Goal: Task Accomplishment & Management: Use online tool/utility

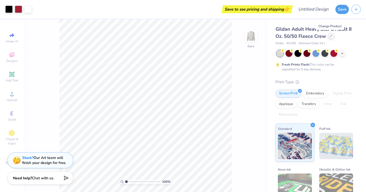
click at [331, 36] on icon at bounding box center [331, 36] width 3 height 3
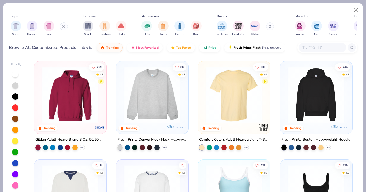
click at [232, 90] on img at bounding box center [234, 95] width 61 height 56
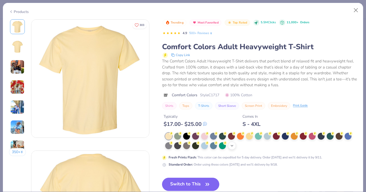
click at [233, 148] on div "+ 38" at bounding box center [232, 145] width 8 height 8
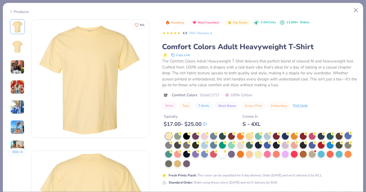
click at [350, 136] on div at bounding box center [348, 135] width 7 height 7
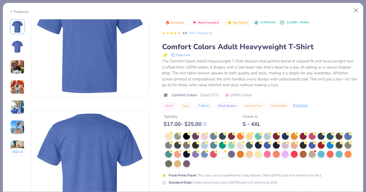
scroll to position [43, 0]
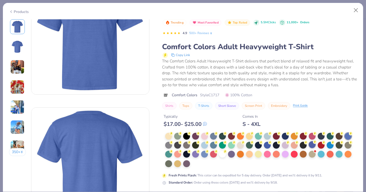
click at [315, 145] on div at bounding box center [312, 144] width 7 height 7
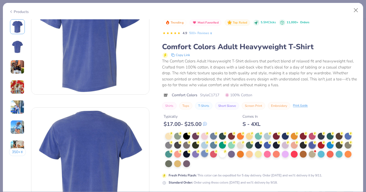
click at [204, 154] on div at bounding box center [204, 153] width 7 height 7
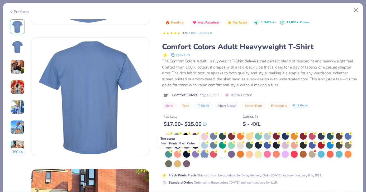
scroll to position [150, 0]
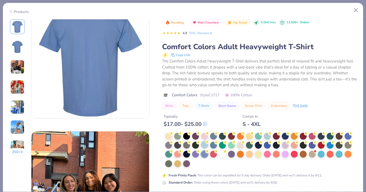
click at [204, 146] on div at bounding box center [204, 144] width 7 height 7
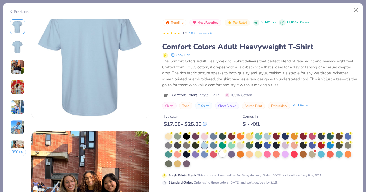
click at [224, 154] on div at bounding box center [222, 153] width 7 height 7
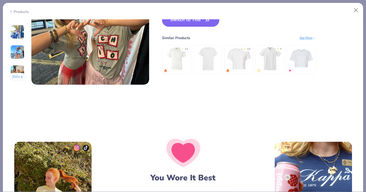
scroll to position [828, 0]
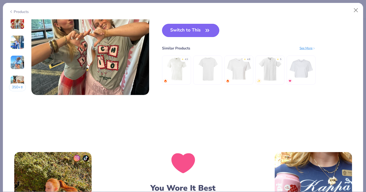
click at [205, 31] on icon "button" at bounding box center [207, 30] width 7 height 7
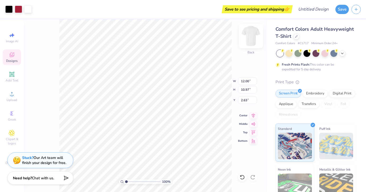
click at [249, 36] on img at bounding box center [250, 35] width 21 height 21
click at [250, 37] on img at bounding box center [250, 35] width 21 height 21
type input "2.64"
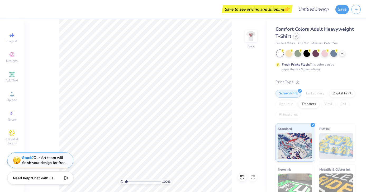
click at [294, 36] on div at bounding box center [297, 36] width 6 height 6
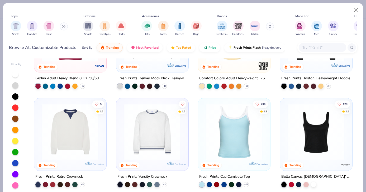
scroll to position [42, 0]
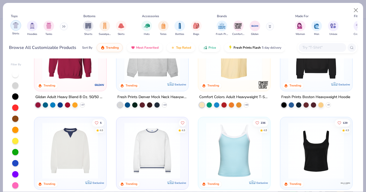
click at [13, 28] on div "filter for Shirts" at bounding box center [16, 25] width 11 height 11
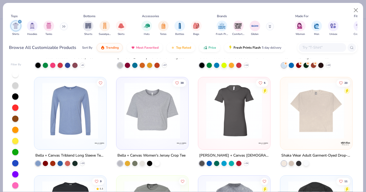
scroll to position [909, 0]
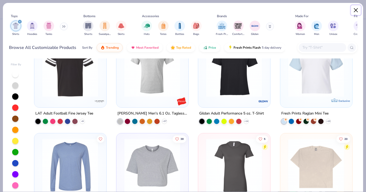
click at [356, 11] on button "Close" at bounding box center [356, 10] width 10 height 10
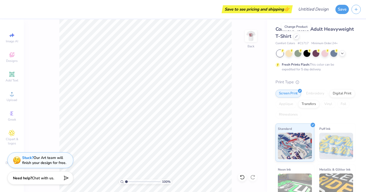
drag, startPoint x: 252, startPoint y: 40, endPoint x: 241, endPoint y: 61, distance: 23.8
click at [252, 40] on img at bounding box center [251, 36] width 11 height 11
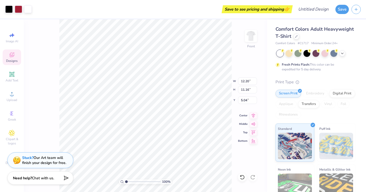
type input "5.04"
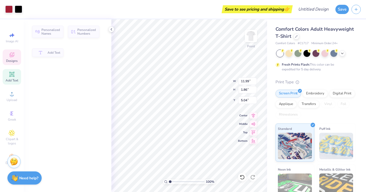
type input "11.99"
type input "1.86"
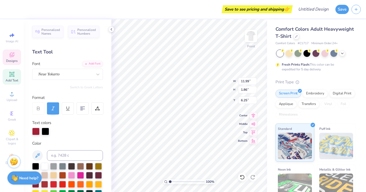
click at [214, 82] on div "100 % Front W 11.99 11.99 " H 1.86 1.86 " Y 6.25 6.25 " Center Middle Top Bottom" at bounding box center [189, 105] width 156 height 172
type input "6.27"
type textarea "A"
click at [52, 30] on span "Personalized Names" at bounding box center [50, 30] width 19 height 7
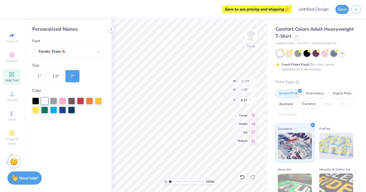
type input "12.43"
type input "2.00"
type input "12.75"
click at [54, 31] on div "Personalized Names" at bounding box center [67, 29] width 71 height 7
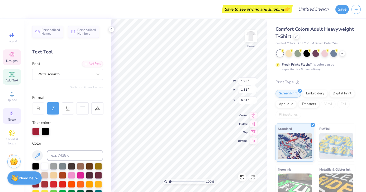
click at [12, 116] on div "Greek" at bounding box center [12, 116] width 18 height 16
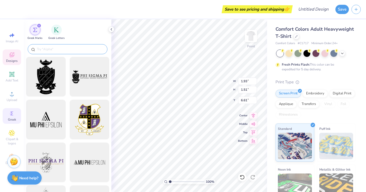
click at [70, 49] on input "text" at bounding box center [70, 48] width 68 height 5
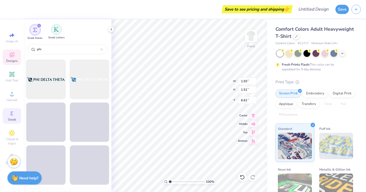
scroll to position [524, 0]
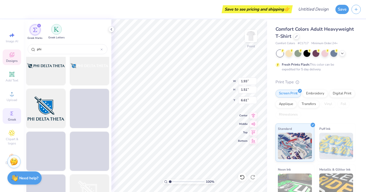
type input "phi"
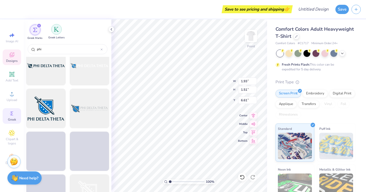
click at [57, 32] on div "filter for Greek Letters" at bounding box center [56, 29] width 11 height 11
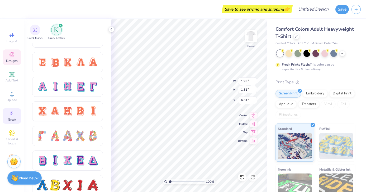
scroll to position [0, 2]
type textarea "Alpha Phi X Theta Chi"
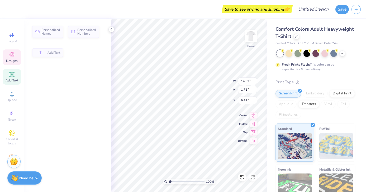
type input "14.53"
type input "1.71"
type input "6.41"
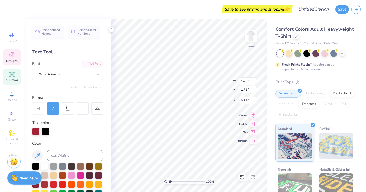
scroll to position [0, 0]
click at [254, 115] on icon at bounding box center [253, 114] width 3 height 4
click at [112, 30] on icon at bounding box center [111, 29] width 4 height 4
click at [111, 29] on icon at bounding box center [111, 29] width 4 height 4
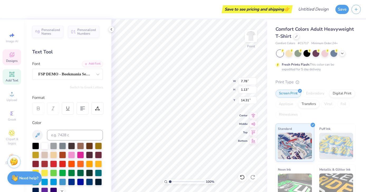
type textarea "G"
type textarea "HOMECOMING"
type input "8.80"
type input "0.87"
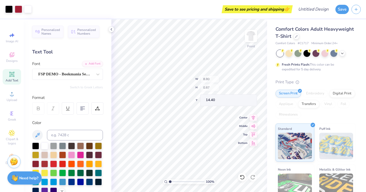
type input "14.40"
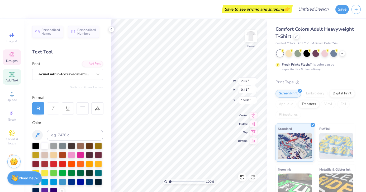
scroll to position [0, 0]
type textarea "F"
type textarea "[GEOGRAPHIC_DATA] ,[GEOGRAPHIC_DATA]"
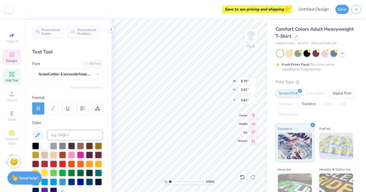
type input "8.79"
type input "2.41"
type input "9.62"
type input "5.54"
type input "2.12"
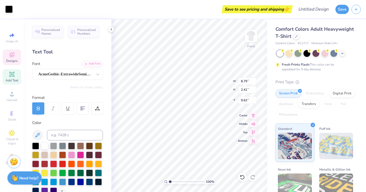
type input "9.78"
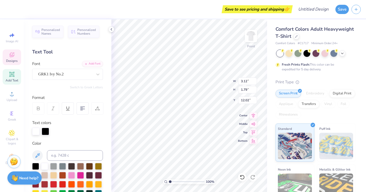
type textarea "A"
type textarea "Ao OX"
type input "0.55"
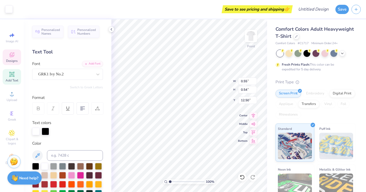
type input "0.54"
type input "12.50"
type input "11.96"
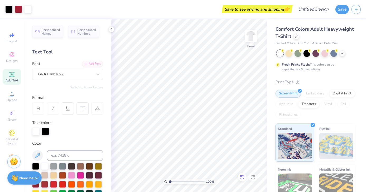
click at [243, 176] on icon at bounding box center [242, 176] width 5 height 5
click at [242, 178] on icon at bounding box center [242, 176] width 5 height 5
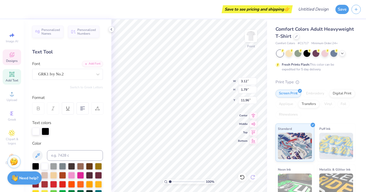
scroll to position [0, 0]
type textarea "Ao Ox"
type textarea "A0 Ox"
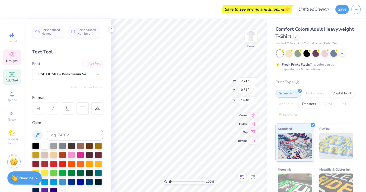
type input "7.24"
type input "0.72"
type input "14.83"
click at [267, 136] on div "Comfort Colors Adult Heavyweight T-Shirt Comfort Colors # C1717 Minimum Order: …" at bounding box center [316, 130] width 99 height 223
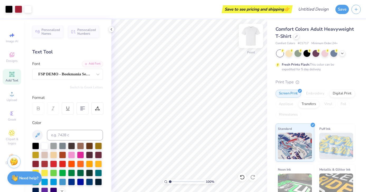
click at [249, 41] on img at bounding box center [250, 35] width 21 height 21
click at [257, 32] on div at bounding box center [251, 36] width 12 height 12
click at [11, 62] on span "Designs" at bounding box center [12, 61] width 12 height 4
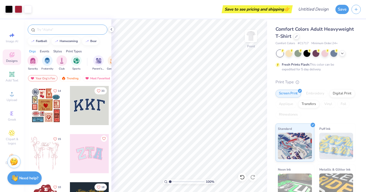
click at [52, 28] on input "text" at bounding box center [70, 29] width 68 height 5
type input "football"
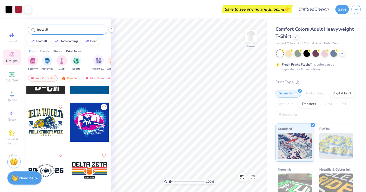
scroll to position [2140, 0]
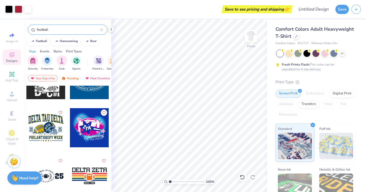
click at [59, 50] on div "Styles" at bounding box center [57, 51] width 9 height 5
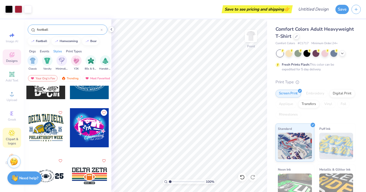
click at [14, 132] on icon at bounding box center [12, 133] width 6 height 6
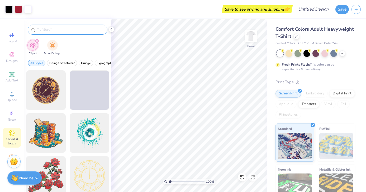
click at [48, 29] on input "text" at bounding box center [70, 29] width 68 height 5
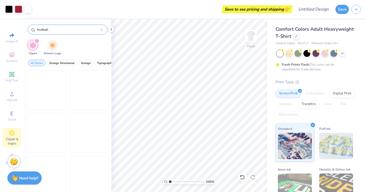
type input "football"
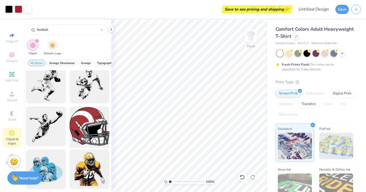
scroll to position [184, 0]
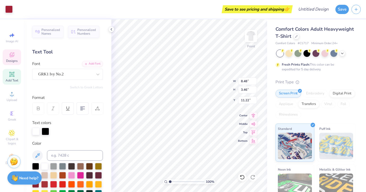
type input "8.48"
type input "3.46"
type input "11.22"
click at [6, 9] on div at bounding box center [8, 8] width 7 height 7
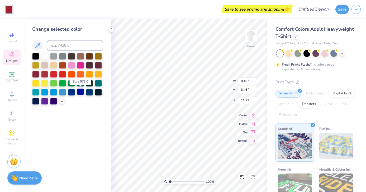
click at [78, 91] on div at bounding box center [80, 91] width 7 height 7
click at [69, 91] on div at bounding box center [71, 91] width 7 height 7
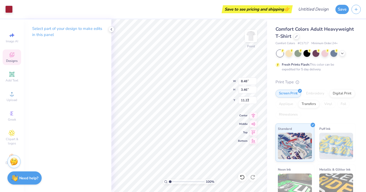
type input "7.78"
type input "2.96"
type input "8.12"
click at [9, 7] on div at bounding box center [8, 8] width 7 height 7
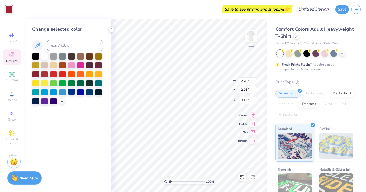
click at [73, 91] on div at bounding box center [71, 91] width 7 height 7
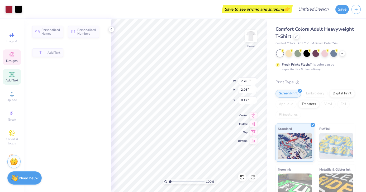
type input "14.22"
type input "1.67"
type input "6.45"
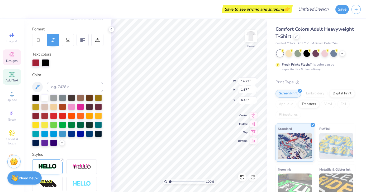
scroll to position [69, 0]
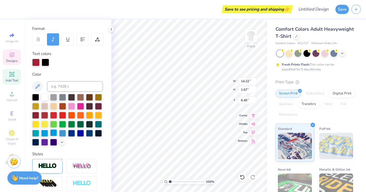
click at [52, 133] on div at bounding box center [53, 132] width 7 height 7
type input "7.24"
type input "0.72"
type input "14.83"
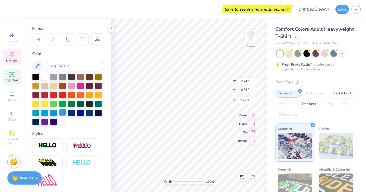
click at [65, 110] on div at bounding box center [62, 112] width 7 height 7
click at [35, 122] on div at bounding box center [35, 121] width 7 height 7
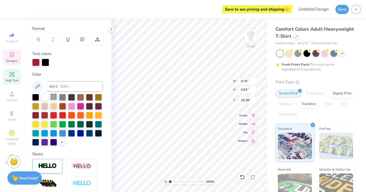
click at [53, 98] on div at bounding box center [53, 96] width 7 height 7
type input "11.87"
type input "4.28"
type input "8.12"
click at [45, 59] on div at bounding box center [45, 61] width 7 height 7
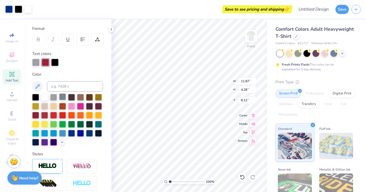
drag, startPoint x: 62, startPoint y: 97, endPoint x: 66, endPoint y: 97, distance: 4.0
click at [62, 98] on div at bounding box center [62, 96] width 7 height 7
click at [66, 97] on div at bounding box center [62, 96] width 7 height 7
click at [53, 94] on div at bounding box center [53, 96] width 7 height 7
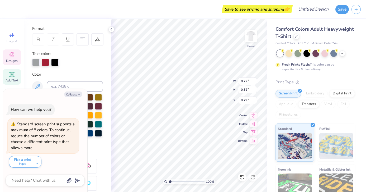
type textarea "x"
type input "0.61"
type input "0.58"
type input "11.90"
type textarea "x"
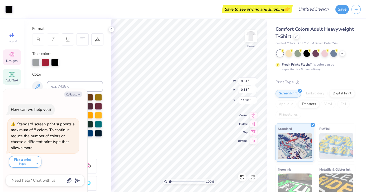
type input "11.83"
click at [74, 94] on button "Collapse" at bounding box center [73, 94] width 18 height 6
type textarea "x"
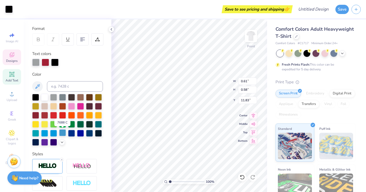
click at [63, 131] on div at bounding box center [62, 132] width 7 height 7
type input "11.88"
click at [51, 133] on div at bounding box center [53, 132] width 7 height 7
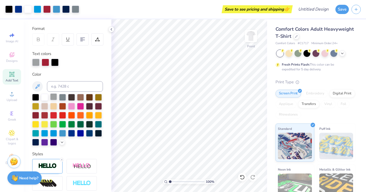
click at [53, 97] on div at bounding box center [53, 96] width 7 height 7
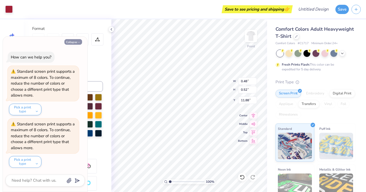
click at [75, 42] on button "Collapse" at bounding box center [73, 42] width 18 height 6
type textarea "x"
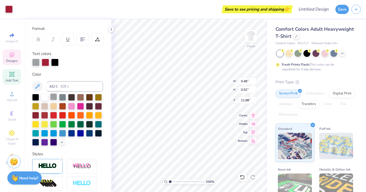
click at [53, 98] on div at bounding box center [53, 96] width 7 height 7
click at [53, 97] on div at bounding box center [53, 96] width 7 height 7
type input "0.23"
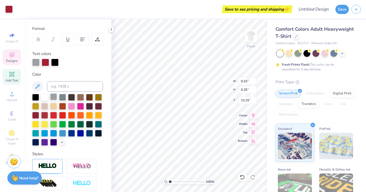
type input "0.25"
type input "12.15"
click at [54, 96] on div at bounding box center [53, 96] width 7 height 7
drag, startPoint x: 242, startPoint y: 176, endPoint x: 243, endPoint y: 181, distance: 4.3
click at [242, 176] on icon at bounding box center [242, 176] width 5 height 5
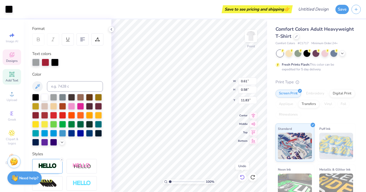
click at [242, 176] on icon at bounding box center [242, 176] width 5 height 5
click at [243, 177] on icon at bounding box center [242, 176] width 5 height 5
click at [54, 99] on div at bounding box center [53, 96] width 7 height 7
click at [54, 96] on div at bounding box center [53, 96] width 7 height 7
click at [54, 95] on div at bounding box center [53, 96] width 7 height 7
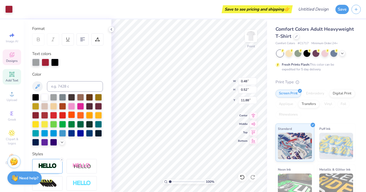
drag, startPoint x: 70, startPoint y: 133, endPoint x: 71, endPoint y: 116, distance: 16.9
click at [70, 133] on div at bounding box center [71, 133] width 7 height 7
click at [62, 93] on div at bounding box center [62, 96] width 7 height 7
click at [54, 97] on div at bounding box center [53, 96] width 7 height 7
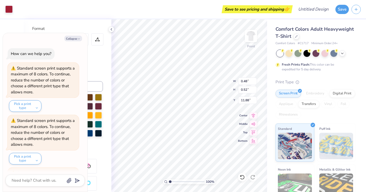
scroll to position [49, 0]
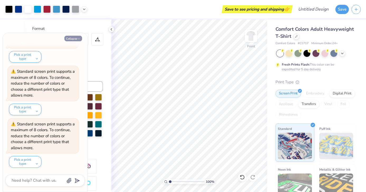
click at [76, 38] on button "Collapse" at bounding box center [73, 39] width 18 height 6
type textarea "x"
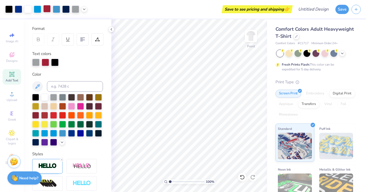
click at [48, 7] on div at bounding box center [46, 8] width 7 height 7
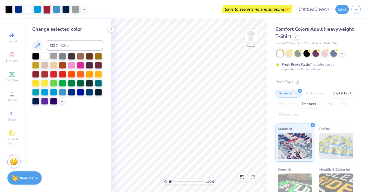
click at [52, 57] on div at bounding box center [53, 55] width 7 height 7
click at [111, 30] on icon at bounding box center [111, 29] width 4 height 4
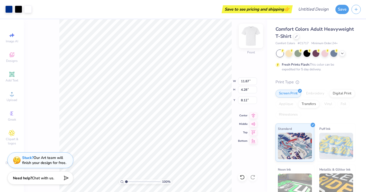
click at [253, 36] on img at bounding box center [250, 35] width 21 height 21
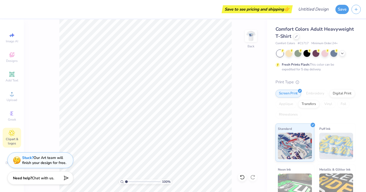
click at [12, 139] on span "Clipart & logos" at bounding box center [12, 141] width 18 height 8
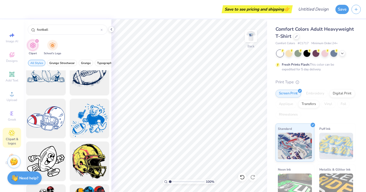
scroll to position [1271, 0]
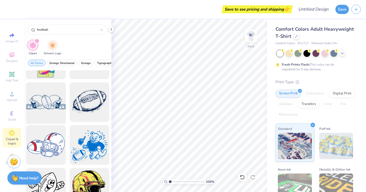
click at [53, 102] on div at bounding box center [46, 102] width 44 height 44
type input "2.83"
type input "0.99"
type input "4.70"
type input "3.97"
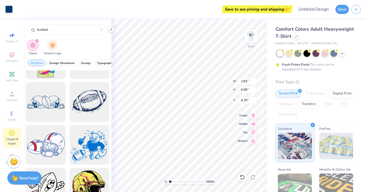
type input "1.39"
type input "4.85"
type input "4.37"
type input "1.54"
type input "4.71"
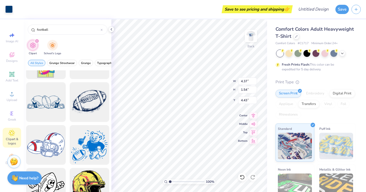
type input "4.43"
click at [14, 71] on icon at bounding box center [12, 74] width 6 height 6
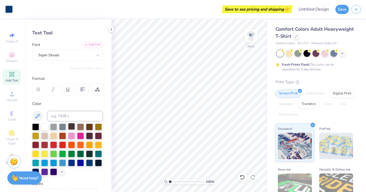
scroll to position [24, 0]
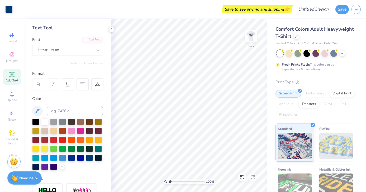
drag, startPoint x: 253, startPoint y: 36, endPoint x: 107, endPoint y: 31, distance: 145.5
click at [253, 36] on img at bounding box center [251, 36] width 11 height 11
click at [110, 30] on icon at bounding box center [111, 29] width 4 height 4
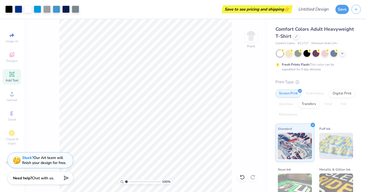
click at [235, 99] on div "100 % Front" at bounding box center [145, 105] width 243 height 172
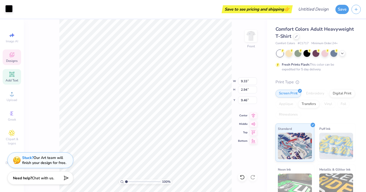
click at [8, 9] on div at bounding box center [8, 8] width 7 height 7
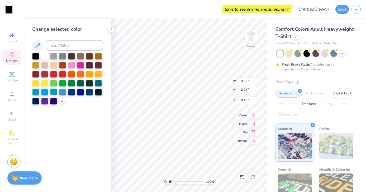
click at [54, 93] on div at bounding box center [53, 91] width 7 height 7
click at [45, 93] on div at bounding box center [44, 91] width 7 height 7
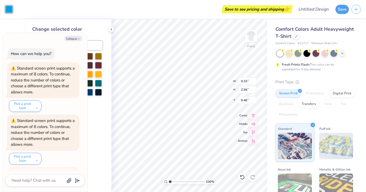
scroll to position [101, 0]
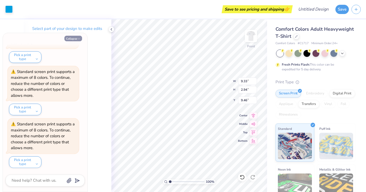
click at [72, 39] on button "Collapse" at bounding box center [73, 39] width 18 height 6
type textarea "x"
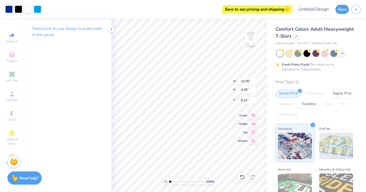
type input "12.05"
type input "4.28"
type input "8.12"
click at [38, 7] on div at bounding box center [37, 8] width 7 height 7
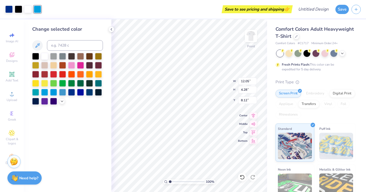
click at [62, 92] on div at bounding box center [62, 92] width 7 height 7
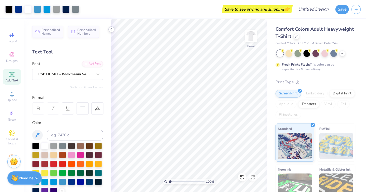
click at [112, 28] on icon at bounding box center [111, 29] width 4 height 4
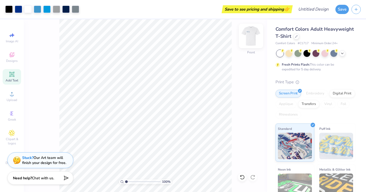
click at [250, 40] on img at bounding box center [250, 35] width 21 height 21
drag, startPoint x: 262, startPoint y: 34, endPoint x: 248, endPoint y: 29, distance: 14.1
click at [257, 34] on div at bounding box center [251, 36] width 12 height 12
click at [249, 36] on img at bounding box center [250, 35] width 21 height 21
click at [248, 37] on img at bounding box center [250, 35] width 21 height 21
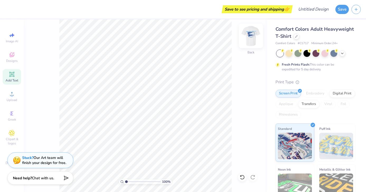
click at [246, 43] on img at bounding box center [250, 35] width 21 height 21
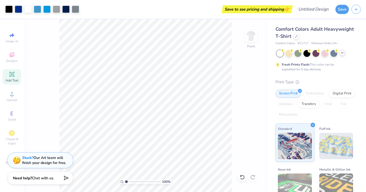
click at [344, 54] on icon at bounding box center [342, 53] width 4 height 4
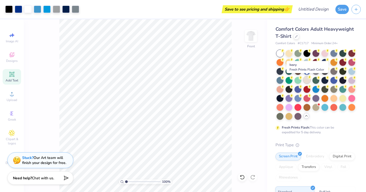
click at [306, 82] on div at bounding box center [307, 79] width 7 height 7
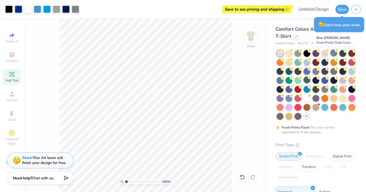
click at [334, 53] on div at bounding box center [333, 52] width 7 height 7
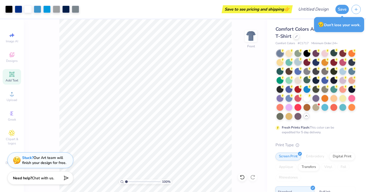
click at [297, 63] on div at bounding box center [298, 61] width 7 height 7
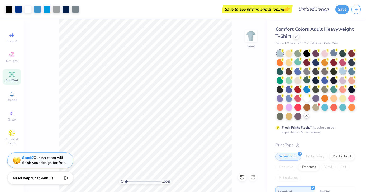
click at [343, 72] on div at bounding box center [342, 70] width 7 height 7
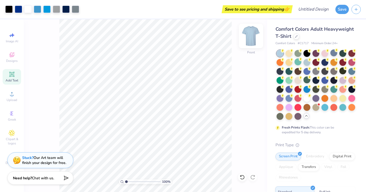
click at [256, 39] on img at bounding box center [250, 35] width 21 height 21
click at [252, 39] on img at bounding box center [250, 35] width 21 height 21
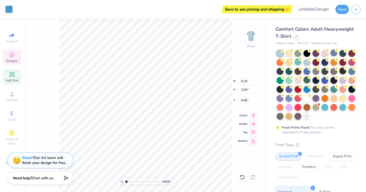
click at [4, 8] on div "Art colors" at bounding box center [6, 9] width 13 height 18
click at [10, 8] on div at bounding box center [8, 8] width 7 height 7
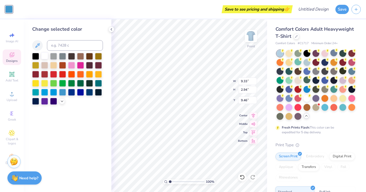
click at [44, 57] on div at bounding box center [44, 55] width 7 height 7
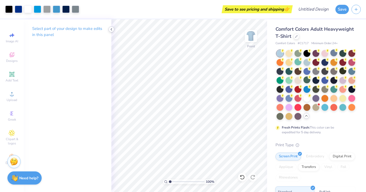
click at [110, 28] on icon at bounding box center [111, 29] width 4 height 4
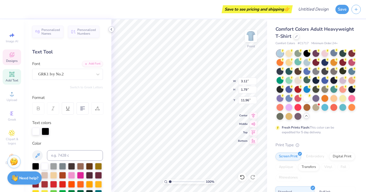
click at [112, 29] on icon at bounding box center [111, 29] width 4 height 4
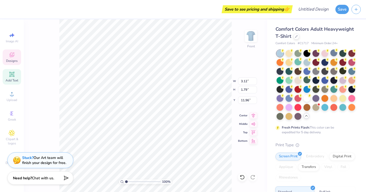
type input "0.61"
type input "0.55"
type input "12.49"
type input "0.56"
type input "0.50"
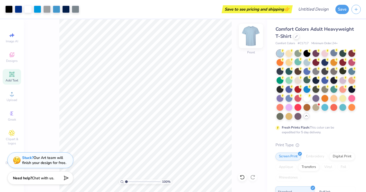
click at [251, 41] on img at bounding box center [250, 35] width 21 height 21
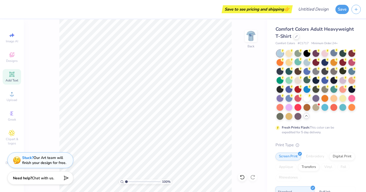
click at [252, 38] on img at bounding box center [251, 36] width 11 height 11
click at [244, 85] on div "100 % Front" at bounding box center [145, 105] width 243 height 172
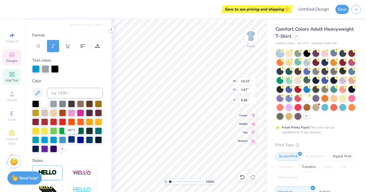
scroll to position [61, 0]
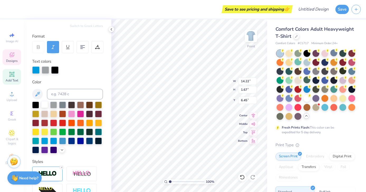
click at [44, 104] on div at bounding box center [44, 104] width 7 height 7
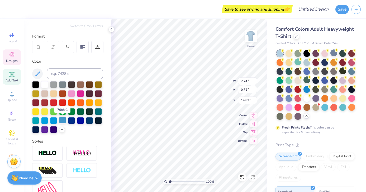
click at [63, 120] on div at bounding box center [62, 119] width 7 height 7
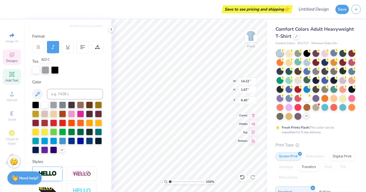
click at [45, 70] on div at bounding box center [45, 69] width 7 height 7
click at [62, 114] on div at bounding box center [62, 113] width 7 height 7
click at [63, 139] on div at bounding box center [62, 140] width 7 height 7
click at [74, 140] on div at bounding box center [71, 140] width 7 height 7
click at [65, 141] on div at bounding box center [62, 140] width 7 height 7
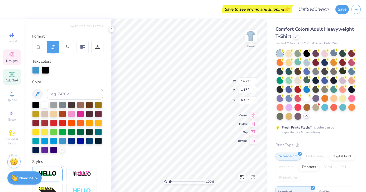
click at [79, 158] on div "Styles" at bounding box center [67, 161] width 71 height 6
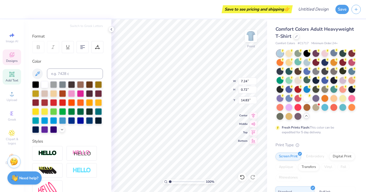
type input "7.24"
type input "0.72"
type input "14.83"
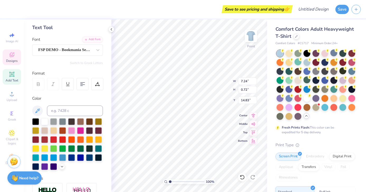
scroll to position [0, 0]
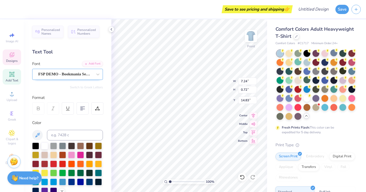
click at [77, 74] on div "FSP DEMO - Bookmania Semibold" at bounding box center [65, 74] width 55 height 8
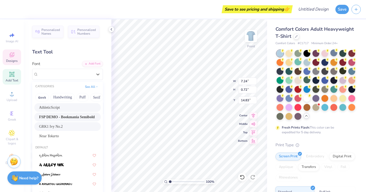
scroll to position [20, 0]
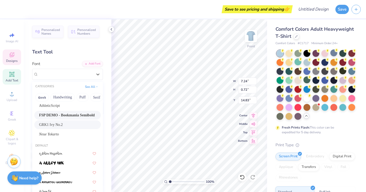
click at [77, 125] on div "GRK1 Ivy No.2" at bounding box center [67, 125] width 57 height 6
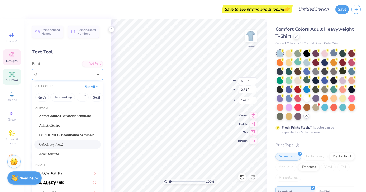
click at [55, 75] on div "GRK1 Ivy No.2" at bounding box center [65, 74] width 55 height 8
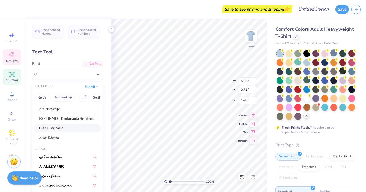
scroll to position [0, 0]
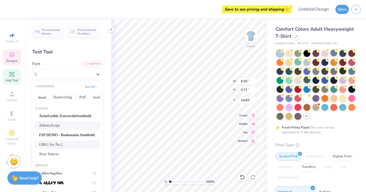
click at [72, 125] on div "AthleticScript" at bounding box center [67, 125] width 57 height 6
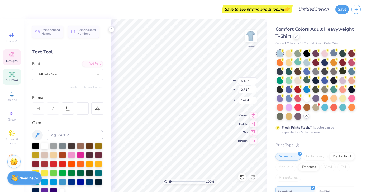
type input "6.16"
type input "14.84"
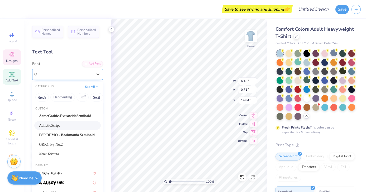
click at [54, 70] on div "AthleticScript" at bounding box center [65, 74] width 55 height 8
click at [59, 153] on span "Neue Yokarto" at bounding box center [49, 154] width 20 height 6
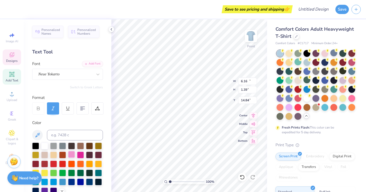
type input "12.47"
type input "1.39"
type input "14.49"
click at [241, 177] on icon at bounding box center [242, 176] width 5 height 5
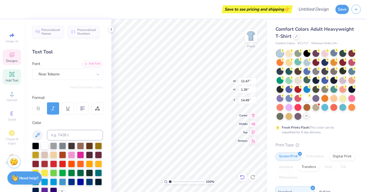
type input "6.55"
type input "0.71"
type input "14.83"
click at [241, 177] on icon at bounding box center [242, 176] width 5 height 5
type input "7.24"
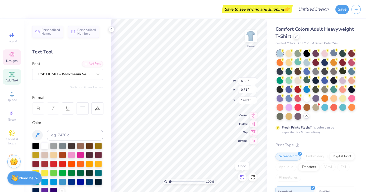
type input "0.72"
type input "7.24"
type input "0.72"
type input "14.83"
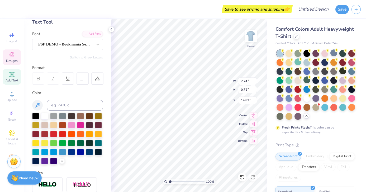
scroll to position [21, 0]
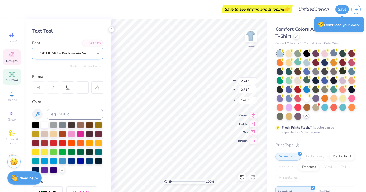
click at [95, 53] on div at bounding box center [98, 54] width 10 height 10
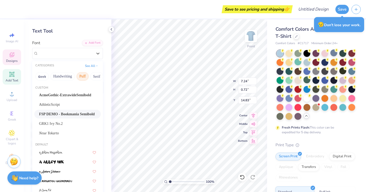
click at [83, 76] on button "Puff" at bounding box center [83, 76] width 12 height 8
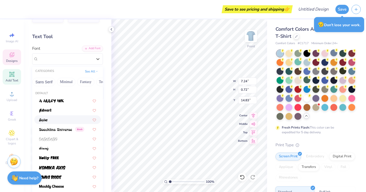
scroll to position [0, 155]
click at [92, 82] on button "Others" at bounding box center [94, 82] width 16 height 8
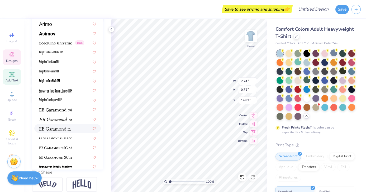
scroll to position [0, 0]
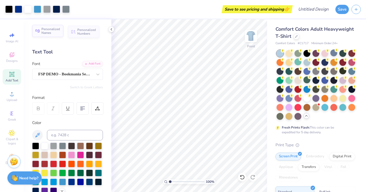
click at [46, 32] on span "Personalized Names" at bounding box center [50, 30] width 19 height 7
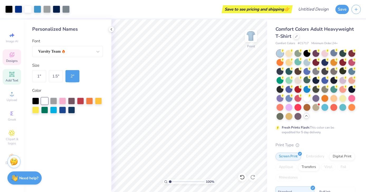
click at [13, 56] on icon at bounding box center [12, 54] width 5 height 5
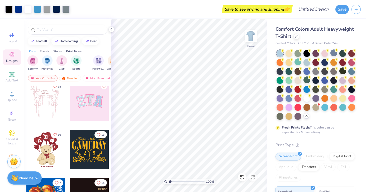
scroll to position [53, 0]
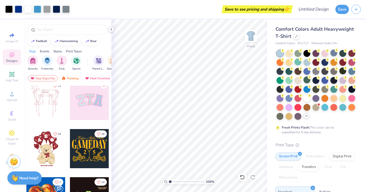
click at [108, 28] on div at bounding box center [111, 29] width 6 height 6
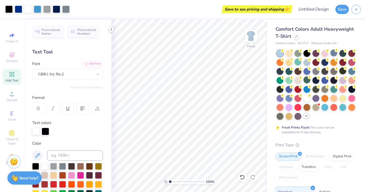
click at [111, 30] on icon at bounding box center [111, 29] width 4 height 4
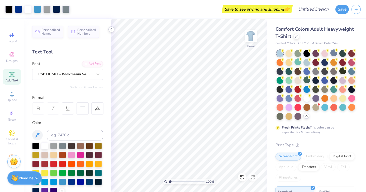
click at [114, 30] on div at bounding box center [111, 29] width 6 height 6
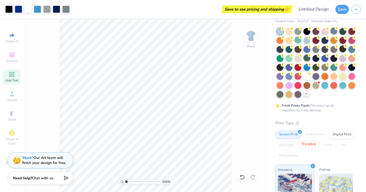
scroll to position [0, 0]
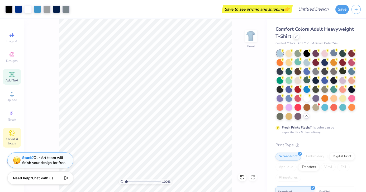
click at [14, 136] on div "Clipart & logos" at bounding box center [12, 137] width 18 height 20
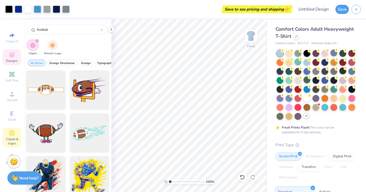
click at [16, 58] on div "Designs" at bounding box center [12, 57] width 18 height 16
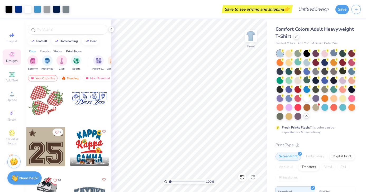
scroll to position [776, 0]
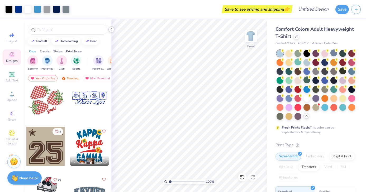
click at [111, 30] on polyline at bounding box center [111, 29] width 1 height 2
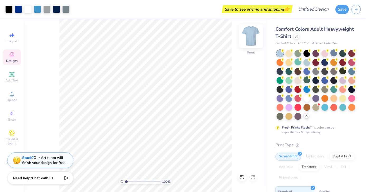
click at [252, 41] on img at bounding box center [250, 35] width 21 height 21
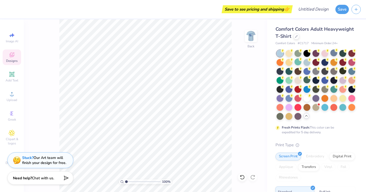
drag, startPoint x: 247, startPoint y: 43, endPoint x: 234, endPoint y: 121, distance: 78.6
click at [247, 43] on div "Back" at bounding box center [251, 39] width 12 height 19
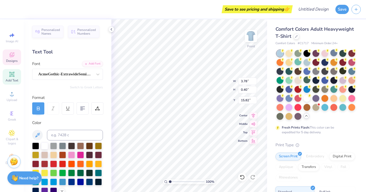
scroll to position [0, 1]
type textarea "[GEOGRAPHIC_DATA], [GEOGRAPHIC_DATA]"
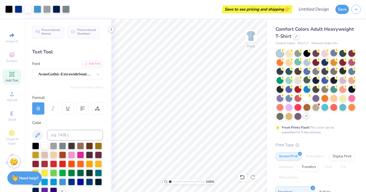
click at [111, 31] on icon at bounding box center [111, 29] width 4 height 4
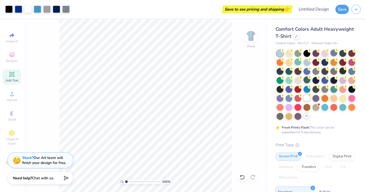
click at [310, 98] on div at bounding box center [307, 97] width 7 height 7
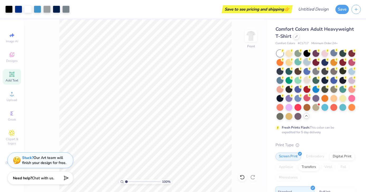
click at [304, 63] on div at bounding box center [307, 61] width 7 height 7
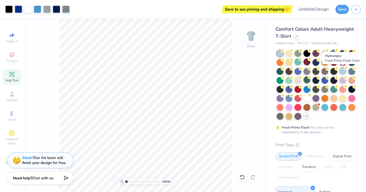
click at [343, 72] on div at bounding box center [342, 70] width 7 height 7
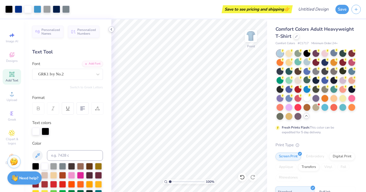
click at [112, 30] on icon at bounding box center [111, 29] width 4 height 4
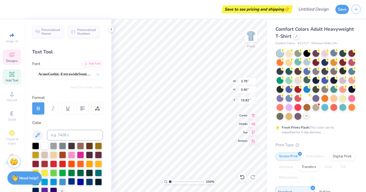
click at [72, 181] on div at bounding box center [71, 181] width 7 height 7
click at [88, 182] on div at bounding box center [89, 181] width 7 height 7
click at [88, 179] on div at bounding box center [89, 181] width 7 height 7
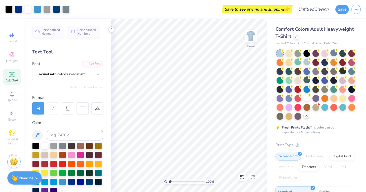
click at [113, 29] on icon at bounding box center [111, 29] width 4 height 4
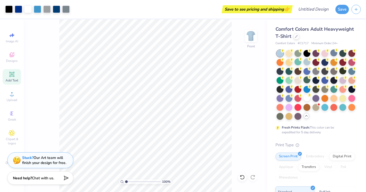
click at [238, 129] on div "100 % Front" at bounding box center [145, 105] width 243 height 172
click at [11, 100] on span "Upload" at bounding box center [12, 100] width 11 height 4
click at [8, 140] on span "Clipart & logos" at bounding box center [12, 141] width 18 height 8
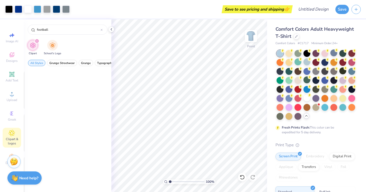
scroll to position [0, 0]
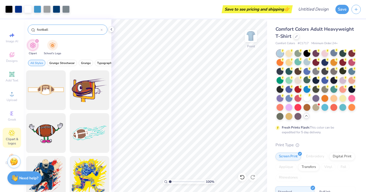
click at [55, 30] on input "football" at bounding box center [68, 29] width 64 height 5
type input "f"
type input "house"
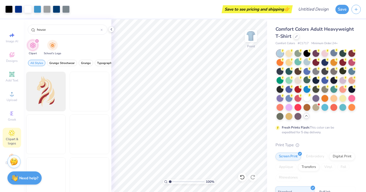
scroll to position [341, 0]
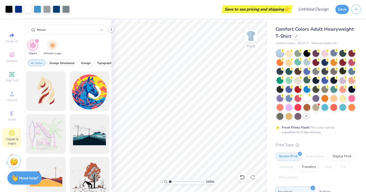
click at [112, 29] on icon at bounding box center [111, 29] width 4 height 4
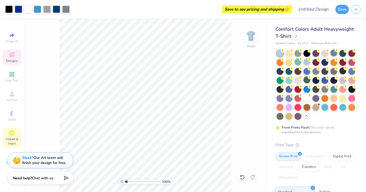
click at [15, 53] on div "Designs" at bounding box center [12, 57] width 18 height 16
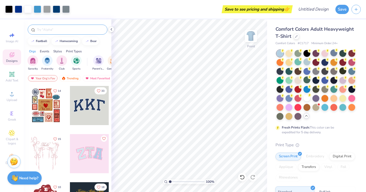
click at [67, 30] on input "text" at bounding box center [70, 29] width 68 height 5
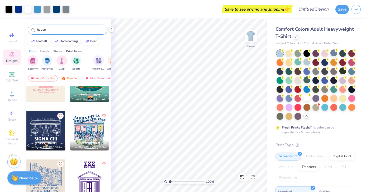
scroll to position [263, 0]
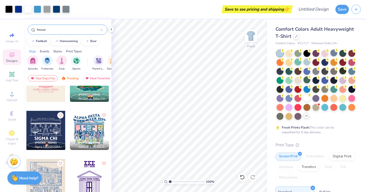
click at [37, 30] on input "house" at bounding box center [68, 29] width 64 height 5
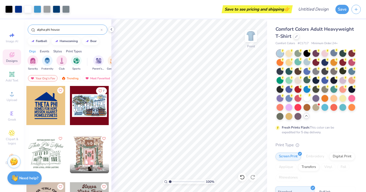
type input "alpha phi house"
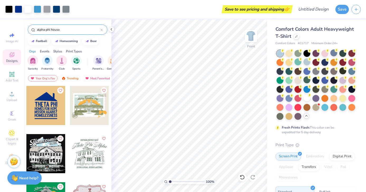
scroll to position [0, 0]
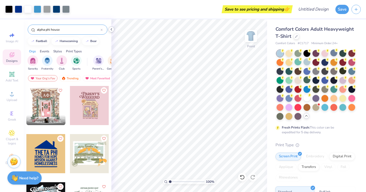
click at [111, 31] on icon at bounding box center [111, 29] width 4 height 4
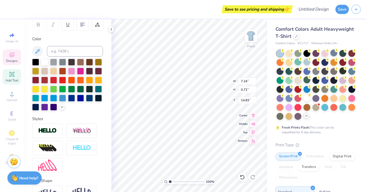
scroll to position [115, 0]
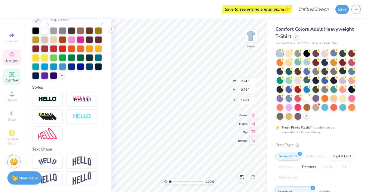
click at [38, 87] on div "Styles" at bounding box center [67, 87] width 71 height 6
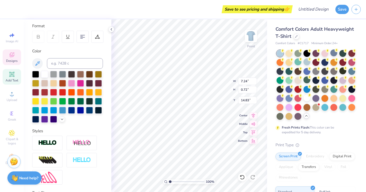
scroll to position [0, 0]
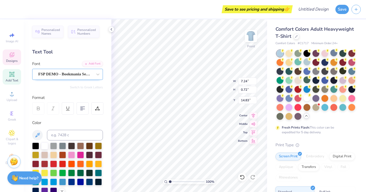
click at [76, 76] on div "FSP DEMO - Bookmania Semibold" at bounding box center [65, 74] width 55 height 8
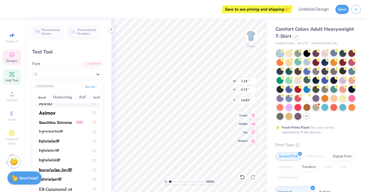
scroll to position [18, 0]
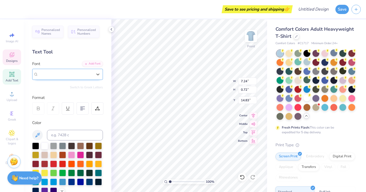
click at [82, 75] on span "FSP DEMO - Bookmania Semibold" at bounding box center [65, 74] width 54 height 6
click at [83, 33] on span "Personalized Numbers" at bounding box center [86, 30] width 19 height 7
click at [54, 31] on span "Personalized Names" at bounding box center [50, 31] width 19 height 7
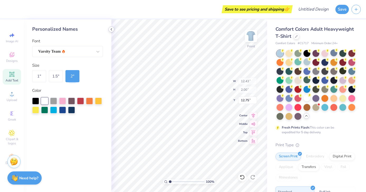
type input "12.43"
type input "2.00"
type input "12.75"
click at [109, 30] on icon at bounding box center [111, 29] width 4 height 4
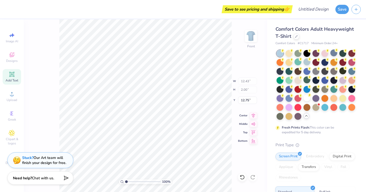
type input "7.24"
type input "0.72"
type input "14.83"
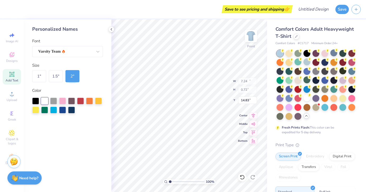
type input "12.43"
type input "2.00"
type input "12.75"
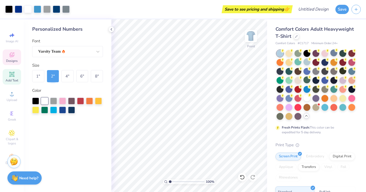
click at [16, 57] on div "Designs" at bounding box center [12, 57] width 18 height 16
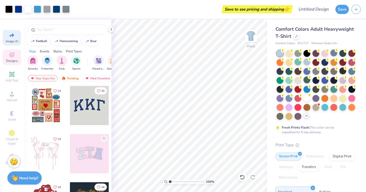
click at [16, 42] on span "Image AI" at bounding box center [12, 41] width 12 height 4
select select "4"
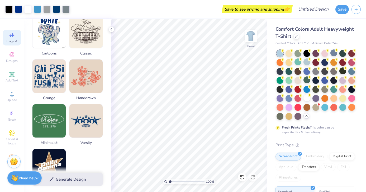
scroll to position [260, 0]
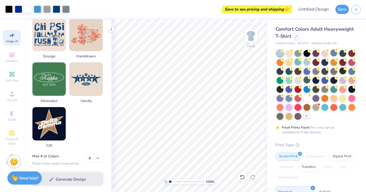
click at [80, 179] on div "Generate Design" at bounding box center [68, 179] width 88 height 26
click at [74, 178] on div "Generate Design" at bounding box center [68, 179] width 88 height 26
click at [65, 169] on div "Generate Design" at bounding box center [68, 179] width 88 height 26
click at [112, 29] on polyline at bounding box center [111, 29] width 1 height 2
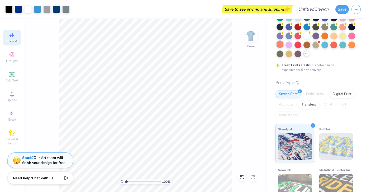
scroll to position [0, 0]
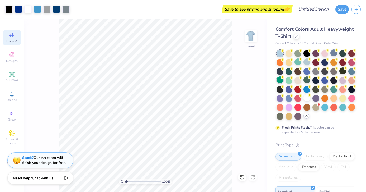
click at [280, 80] on div at bounding box center [280, 79] width 7 height 7
click at [332, 89] on div at bounding box center [333, 88] width 7 height 7
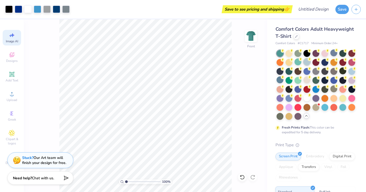
click at [309, 64] on div at bounding box center [307, 61] width 7 height 7
